Goal: Task Accomplishment & Management: Manage account settings

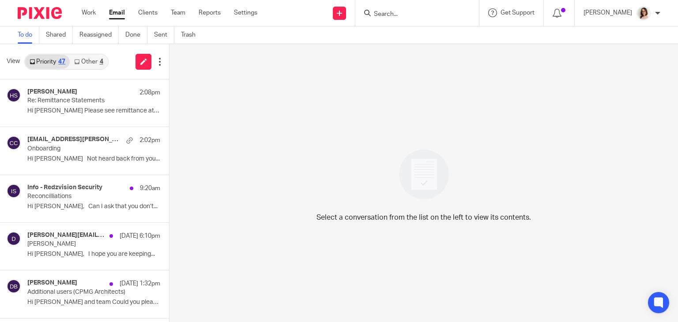
click at [118, 13] on link "Email" at bounding box center [117, 12] width 16 height 9
click at [92, 59] on link "Other 7" at bounding box center [89, 62] width 38 height 14
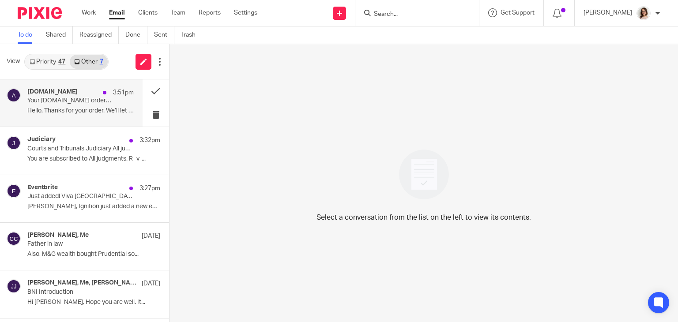
click at [97, 113] on p "Hello, Thanks for your order. We’ll let you..." at bounding box center [80, 111] width 106 height 8
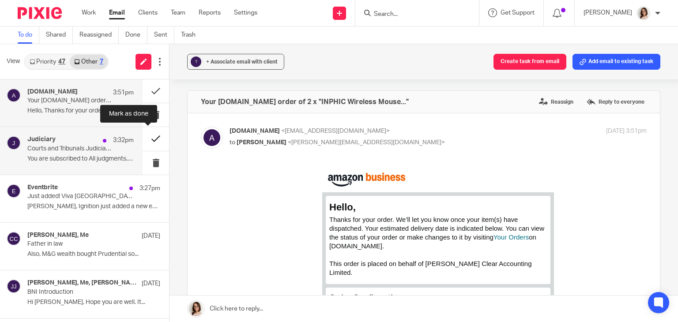
click at [146, 139] on button at bounding box center [156, 138] width 26 height 23
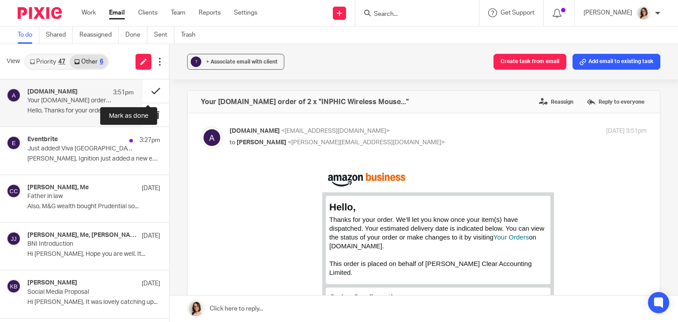
click at [146, 94] on button at bounding box center [156, 90] width 26 height 23
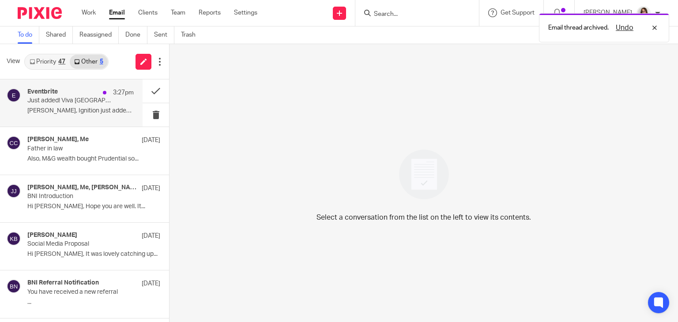
click at [99, 110] on p "[PERSON_NAME], Ignition just added a new event and..." at bounding box center [80, 111] width 106 height 8
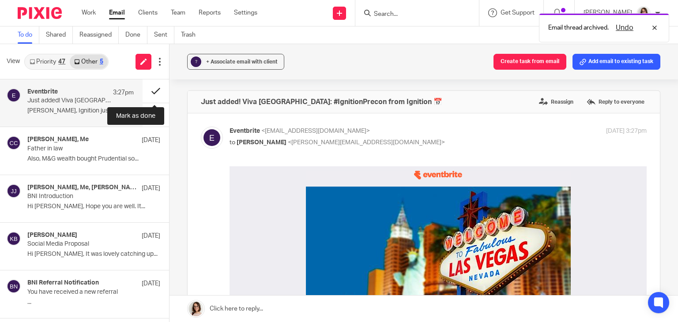
click at [152, 91] on button at bounding box center [156, 90] width 26 height 23
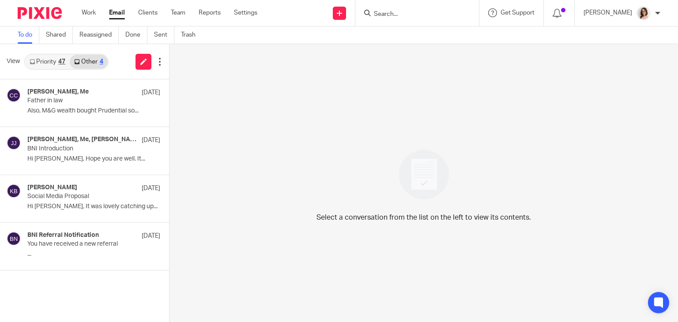
click at [113, 15] on link "Email" at bounding box center [117, 12] width 16 height 9
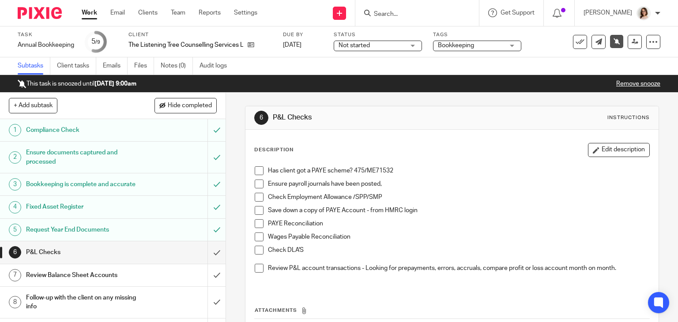
click at [85, 13] on link "Work" at bounding box center [89, 12] width 15 height 9
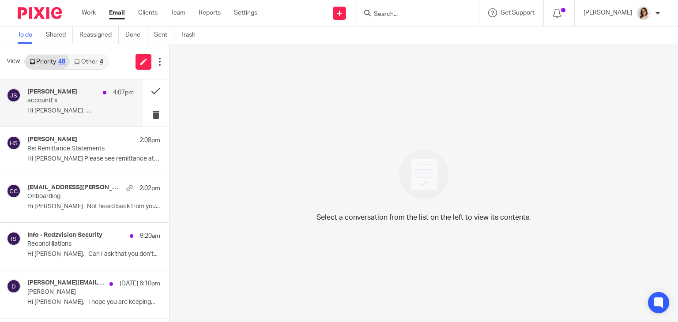
click at [95, 99] on p "accountEx" at bounding box center [69, 101] width 85 height 8
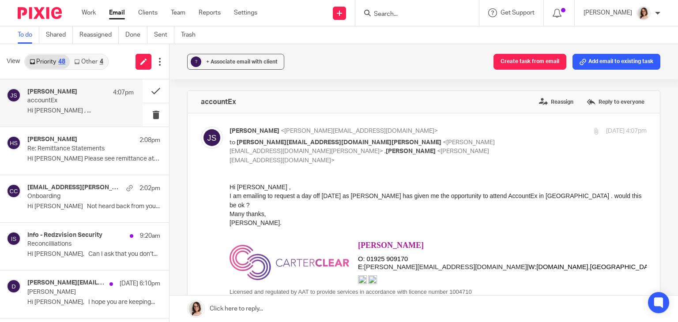
click at [293, 188] on p "Hi Carolyn ," at bounding box center [438, 187] width 417 height 9
